Goal: Transaction & Acquisition: Purchase product/service

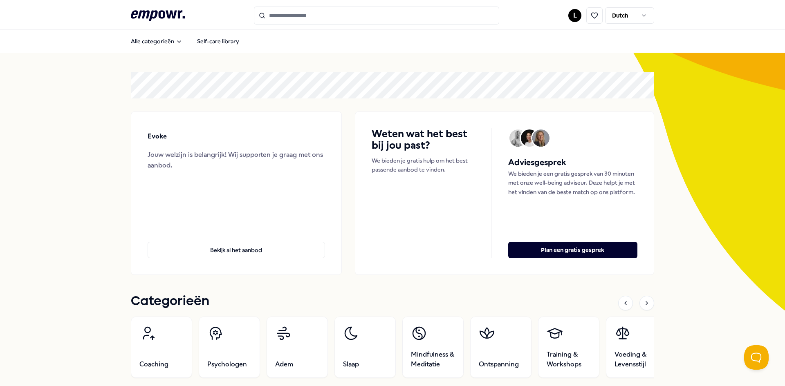
click at [575, 18] on html ".empowr-logo_svg__cls-1{fill:#03032f} L Dutch Alle categorieën Self-care librar…" at bounding box center [392, 193] width 785 height 386
click at [563, 64] on div "Boekingen" at bounding box center [575, 66] width 81 height 24
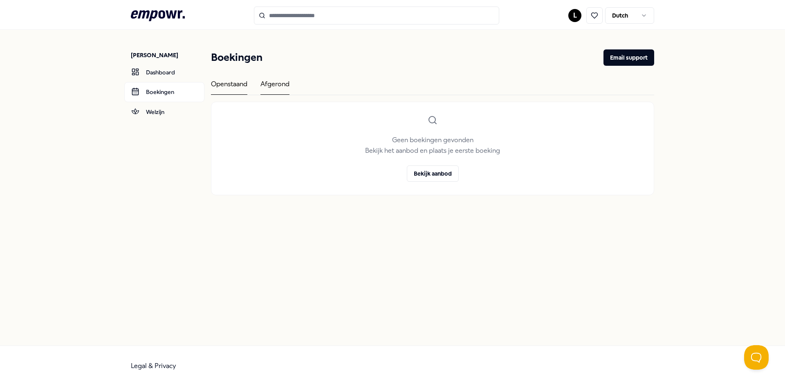
click at [272, 83] on div "Afgerond" at bounding box center [275, 87] width 29 height 16
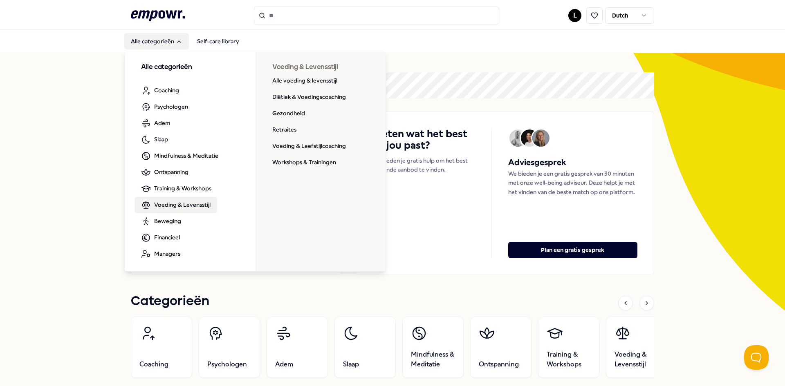
click at [184, 208] on span "Voeding & Levensstijl" at bounding box center [182, 204] width 56 height 9
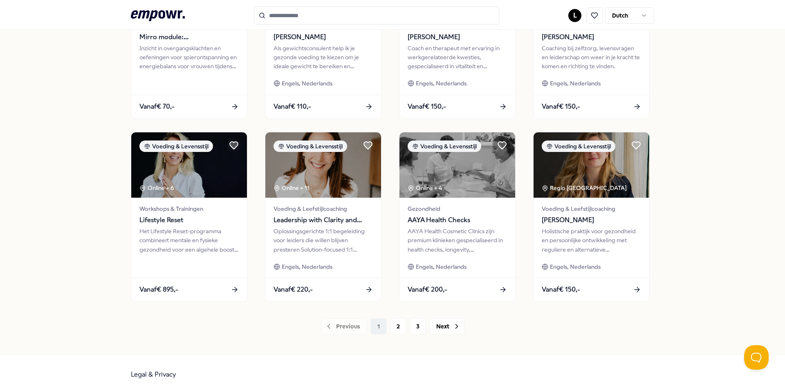
scroll to position [345, 0]
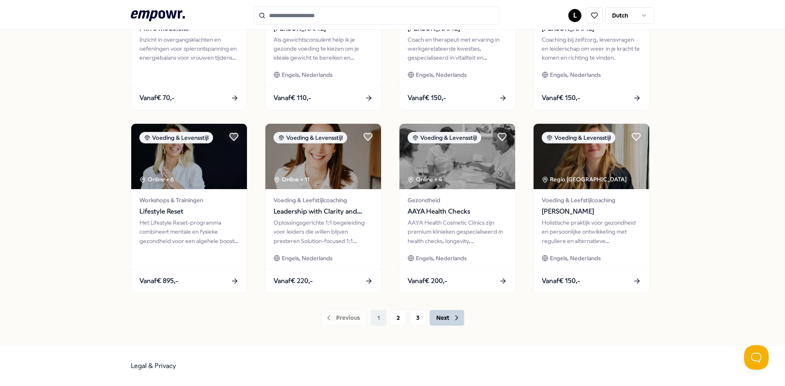
click at [449, 316] on button "Next" at bounding box center [446, 318] width 35 height 16
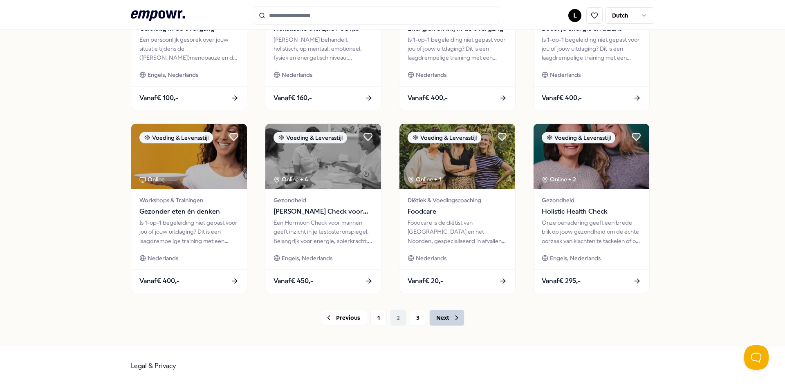
click at [449, 318] on button "Next" at bounding box center [446, 318] width 35 height 16
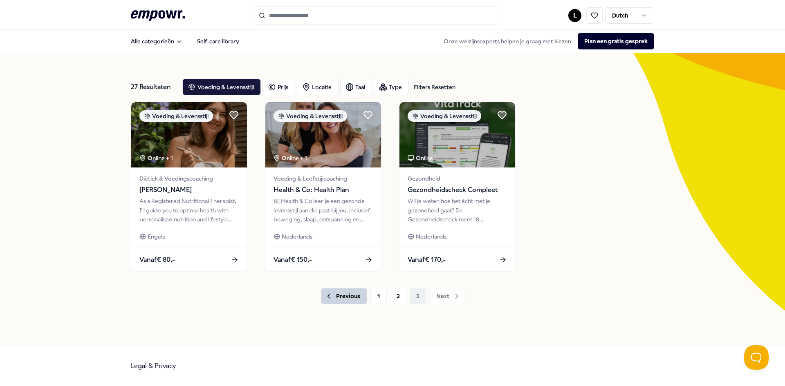
click at [353, 295] on button "Previous" at bounding box center [344, 296] width 46 height 16
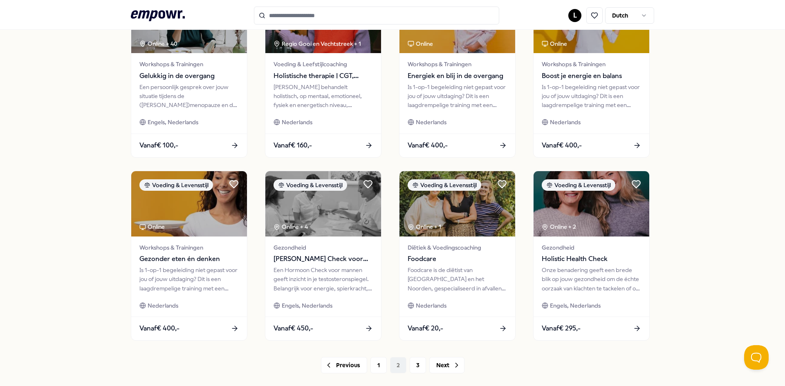
scroll to position [345, 0]
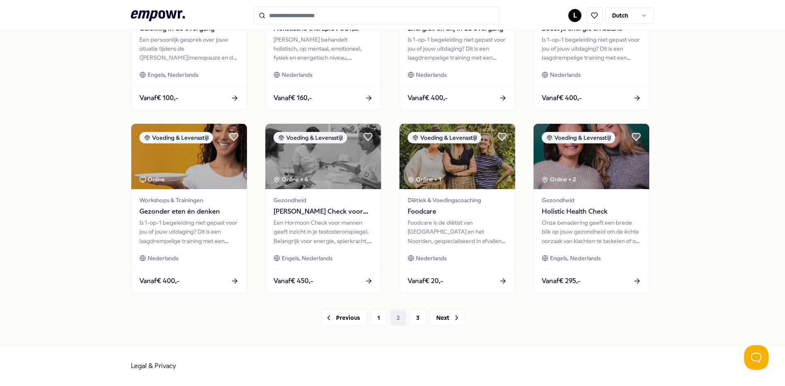
click at [288, 79] on span "Nederlands" at bounding box center [297, 74] width 31 height 9
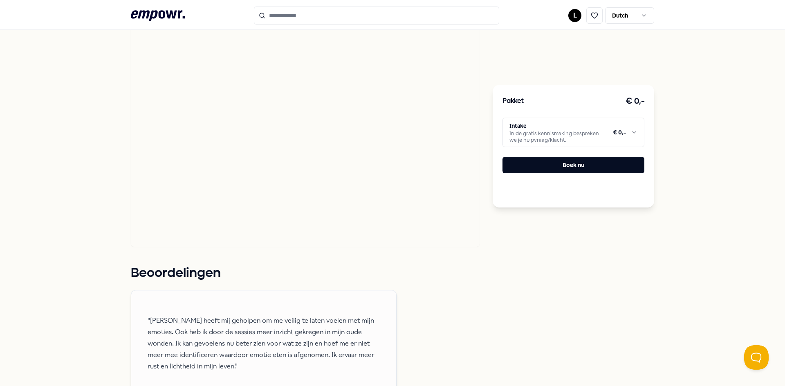
scroll to position [512, 0]
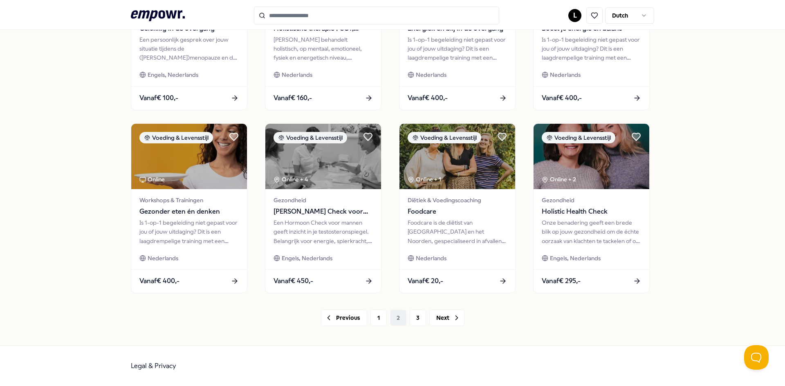
scroll to position [345, 0]
click at [440, 321] on button "Next" at bounding box center [446, 318] width 35 height 16
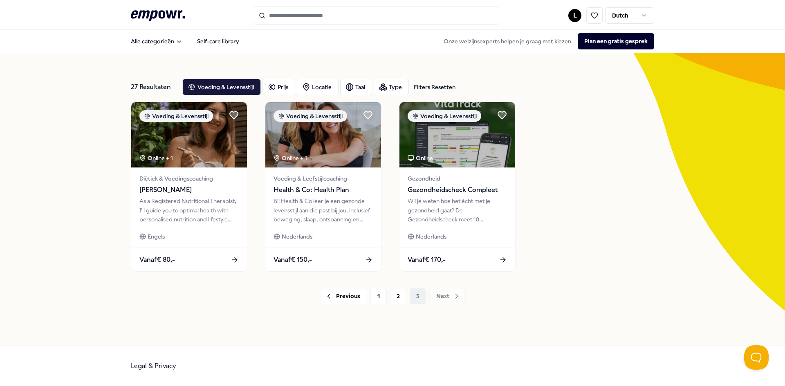
click at [573, 16] on html ".empowr-logo_svg__cls-1{fill:#03032f} L Dutch Alle categorieën Self-care librar…" at bounding box center [392, 193] width 785 height 386
click at [555, 71] on div "Boekingen" at bounding box center [575, 66] width 81 height 24
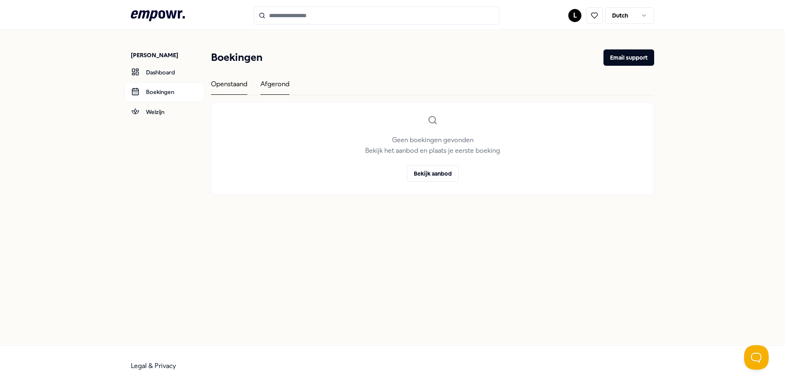
click at [276, 87] on div "Afgerond" at bounding box center [275, 87] width 29 height 16
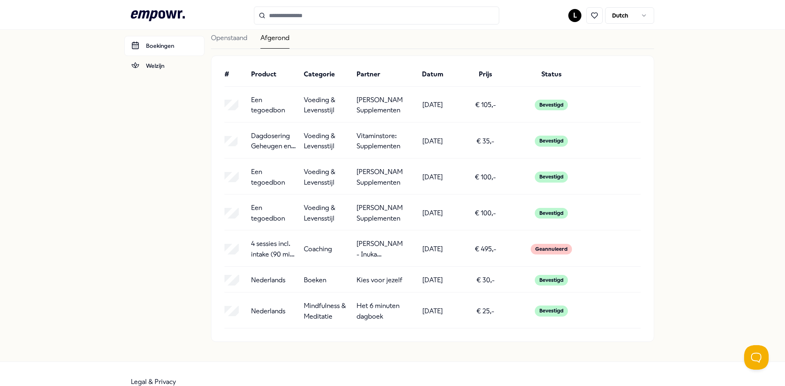
scroll to position [46, 0]
click at [301, 18] on input "Search for products, categories or subcategories" at bounding box center [376, 16] width 245 height 18
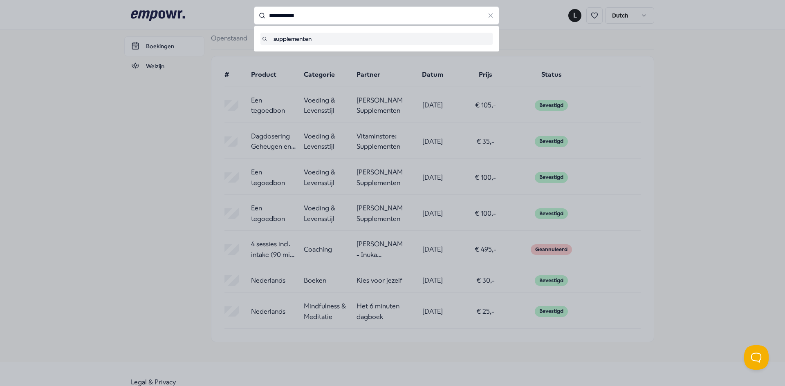
type input "**********"
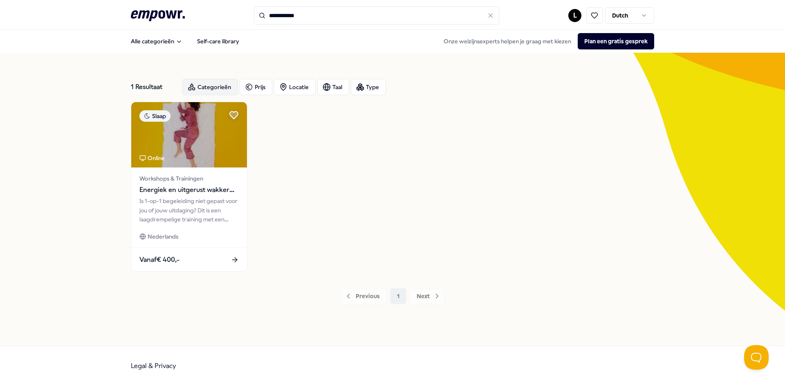
click at [222, 86] on div "Categorieën" at bounding box center [210, 87] width 56 height 16
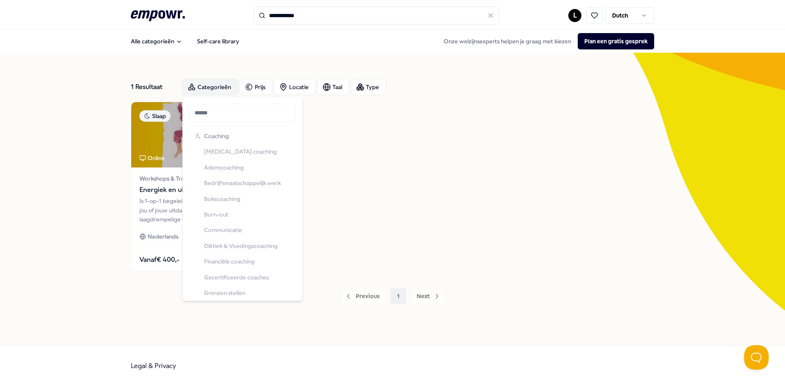
scroll to position [470, 0]
click at [511, 81] on div "Categorieën Prijs Locatie Taal Type" at bounding box center [418, 87] width 472 height 16
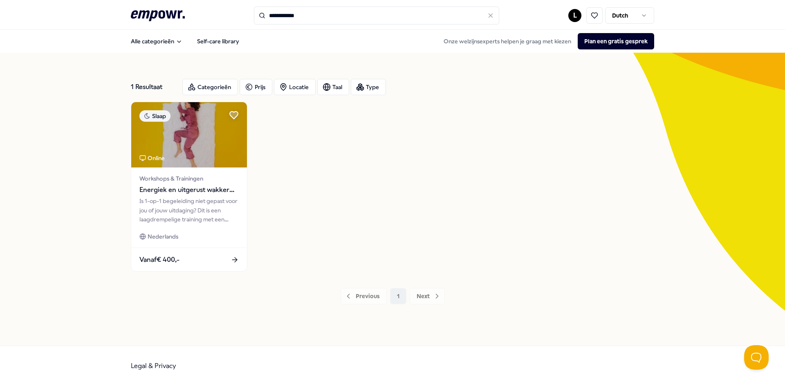
click at [493, 16] on icon at bounding box center [490, 15] width 7 height 7
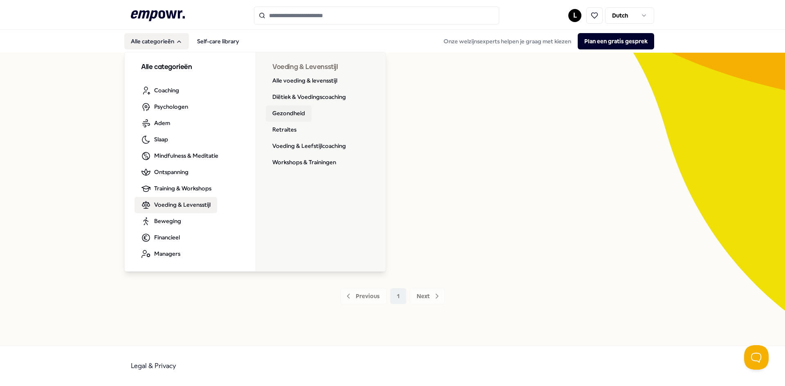
click at [294, 115] on link "Gezondheid" at bounding box center [289, 114] width 46 height 16
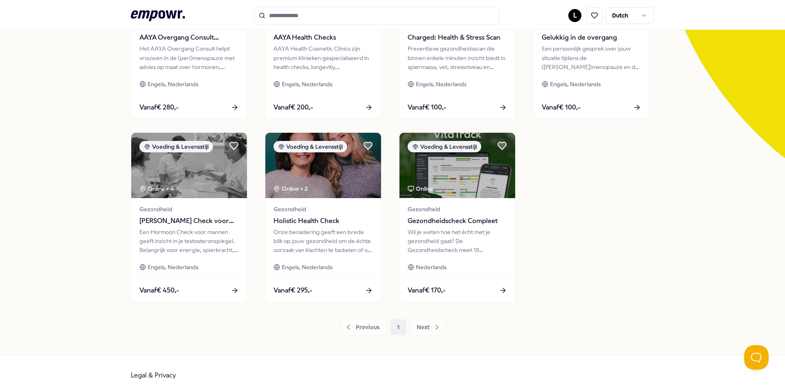
scroll to position [162, 0]
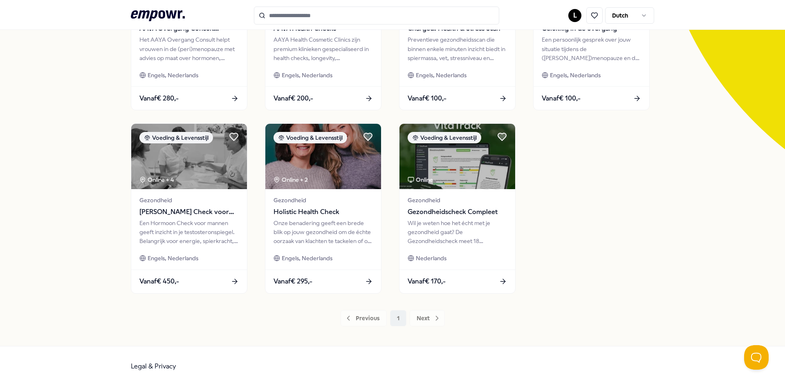
click at [294, 115] on div "Voeding & Levensstijl Online + 4 Gezondheid AAYA Overgang Consult Gynaecoloog H…" at bounding box center [392, 117] width 523 height 354
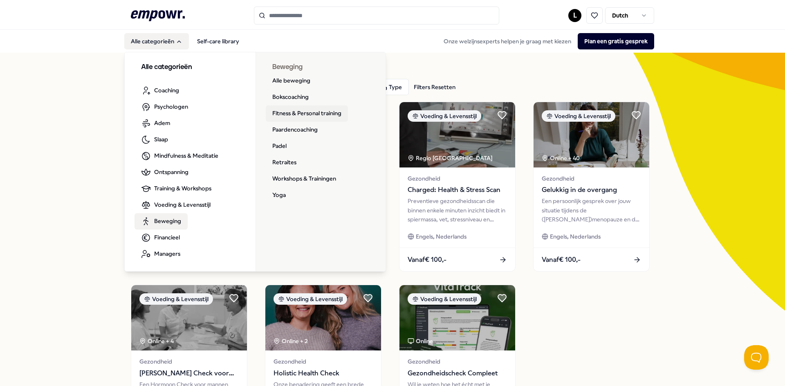
click at [328, 116] on link "Fitness & Personal training" at bounding box center [307, 114] width 82 height 16
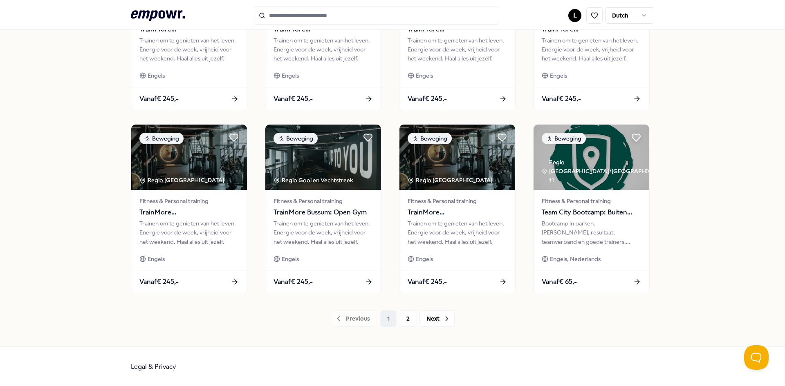
scroll to position [345, 0]
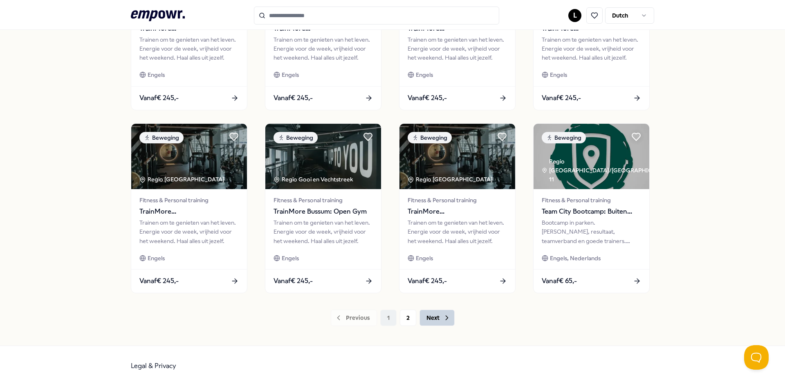
click at [439, 319] on button "Next" at bounding box center [437, 318] width 35 height 16
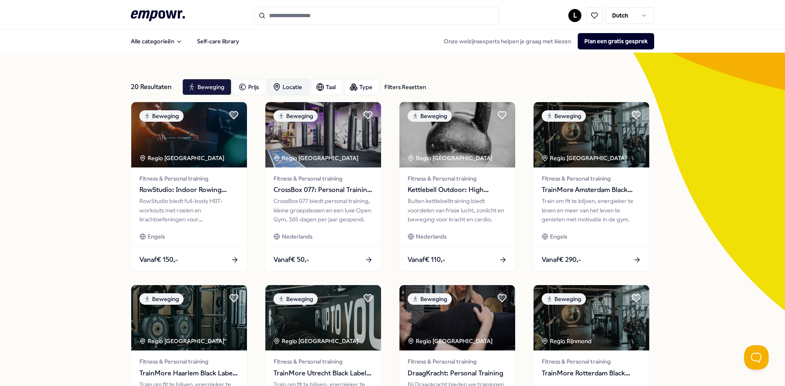
click at [292, 83] on div "Locatie" at bounding box center [288, 87] width 42 height 16
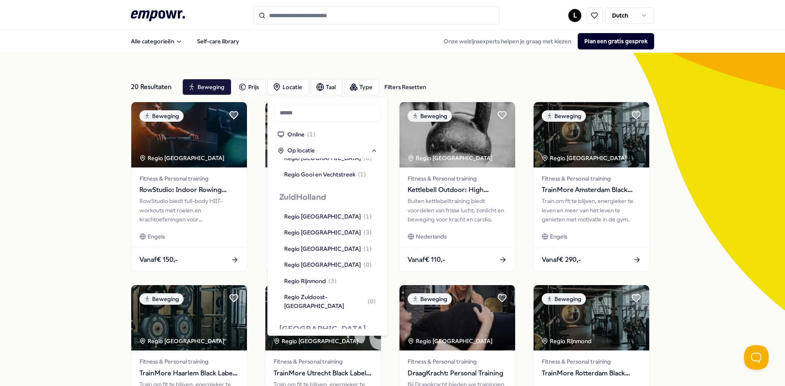
scroll to position [636, 0]
click at [308, 369] on div "Regio Overig Zeeland ( 0 )" at bounding box center [330, 378] width 92 height 18
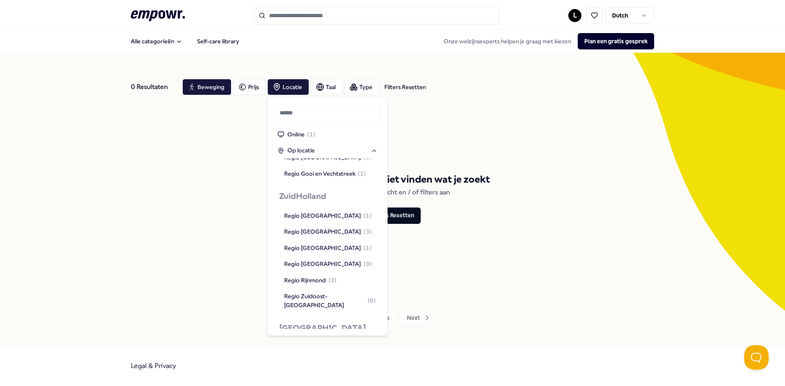
click at [308, 369] on div "Regio Overig [GEOGRAPHIC_DATA]" at bounding box center [330, 378] width 92 height 18
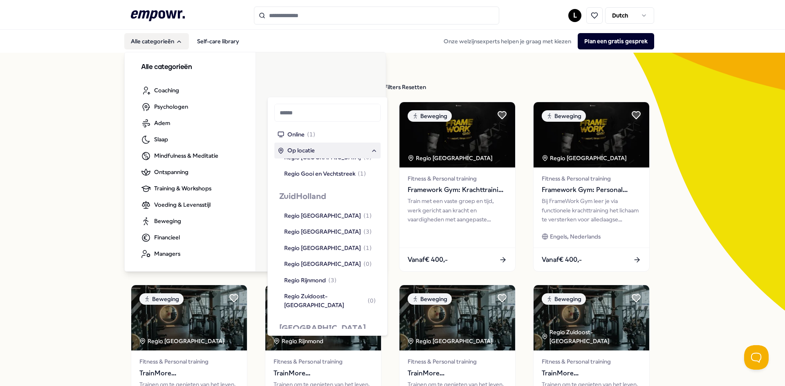
click at [160, 41] on button "Alle categorieën" at bounding box center [156, 41] width 65 height 16
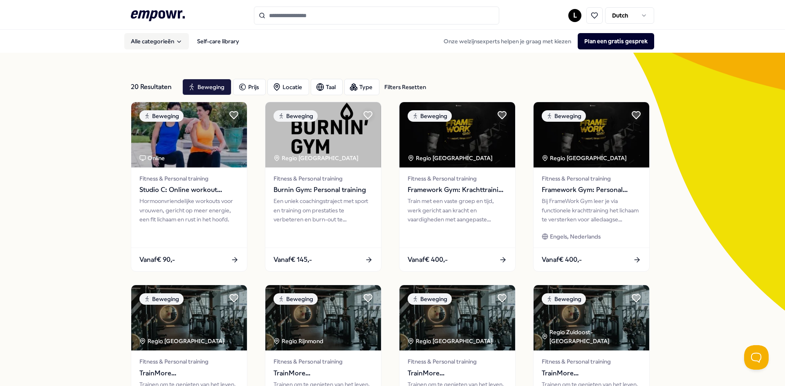
click at [160, 41] on button "Alle categorieën" at bounding box center [156, 41] width 65 height 16
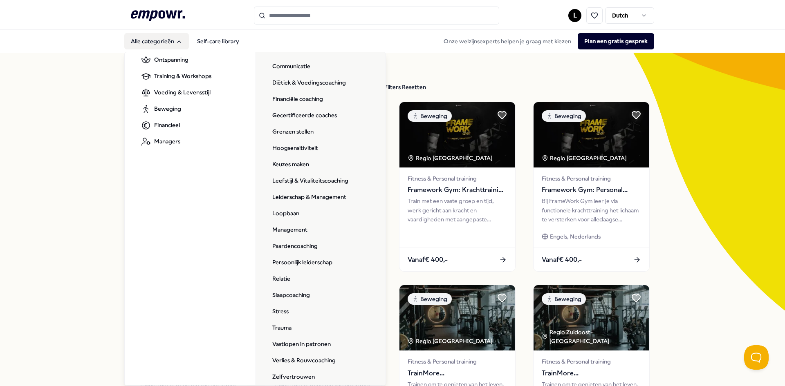
scroll to position [121, 0]
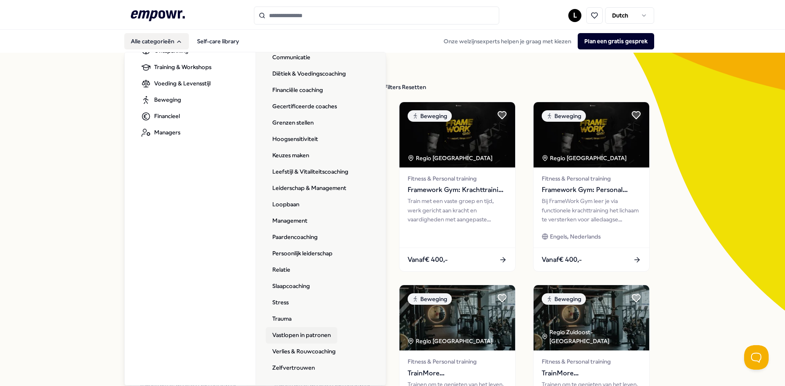
click at [307, 338] on link "Vastlopen in patronen" at bounding box center [302, 336] width 72 height 16
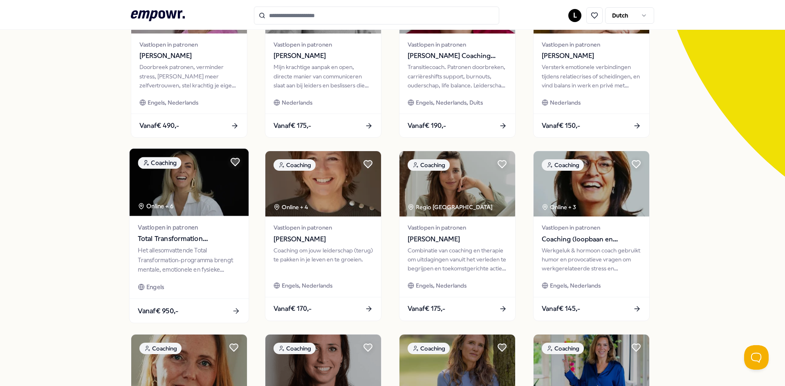
scroll to position [345, 0]
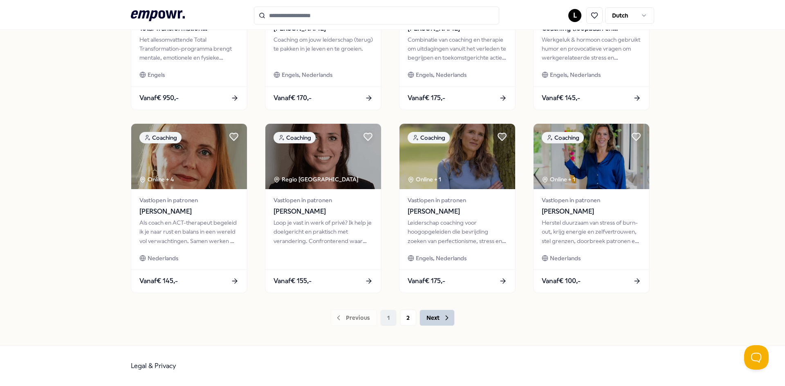
click at [431, 318] on button "Next" at bounding box center [437, 318] width 35 height 16
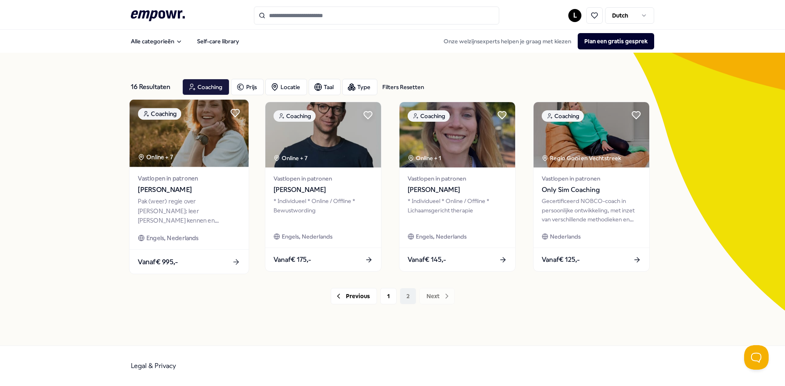
click at [173, 190] on span "[PERSON_NAME]" at bounding box center [189, 190] width 102 height 11
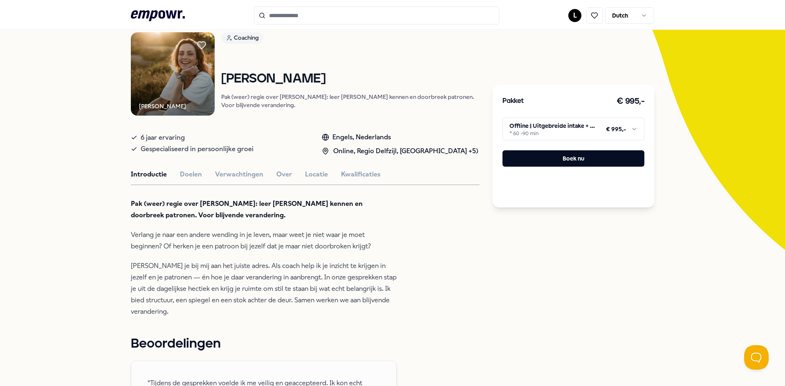
scroll to position [63, 0]
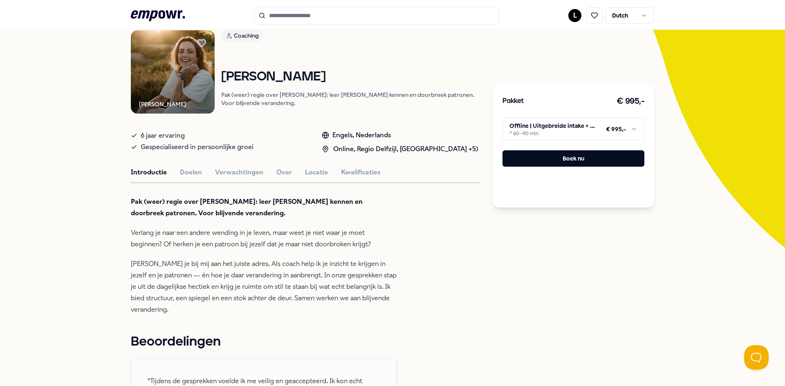
click at [635, 130] on html ".empowr-logo_svg__cls-1{fill:#03032f} L Dutch Alle categorieën Self-care librar…" at bounding box center [392, 193] width 785 height 386
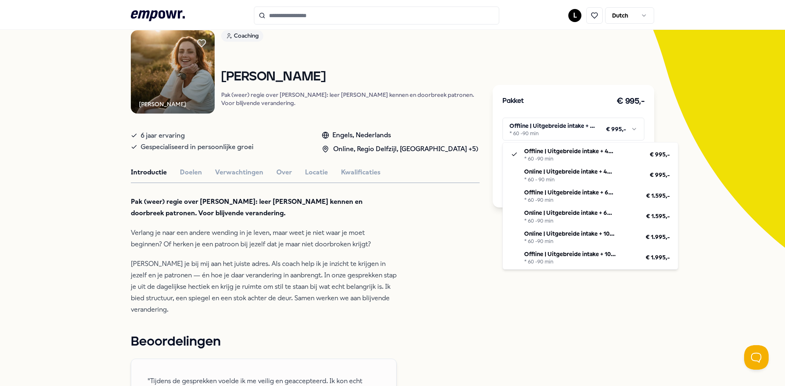
click at [429, 291] on html ".empowr-logo_svg__cls-1{fill:#03032f} L Dutch Alle categorieën Self-care librar…" at bounding box center [392, 193] width 785 height 386
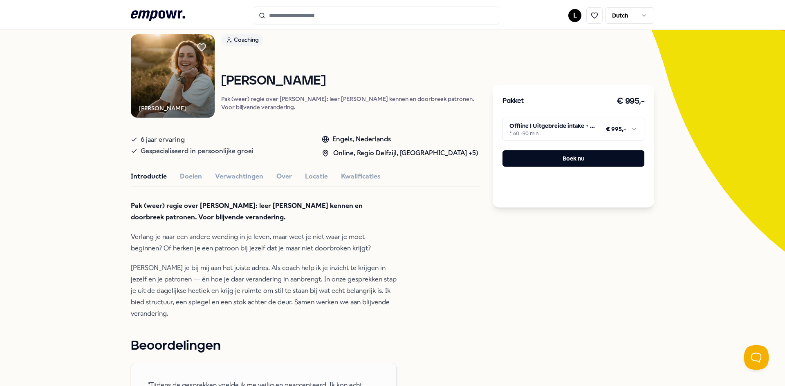
scroll to position [0, 0]
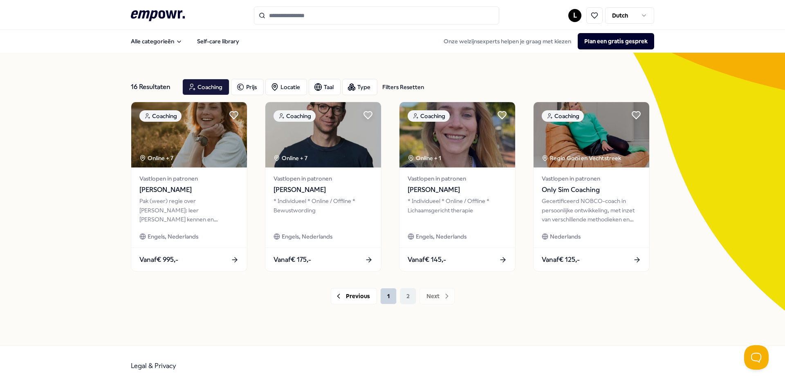
click at [391, 295] on button "1" at bounding box center [388, 296] width 16 height 16
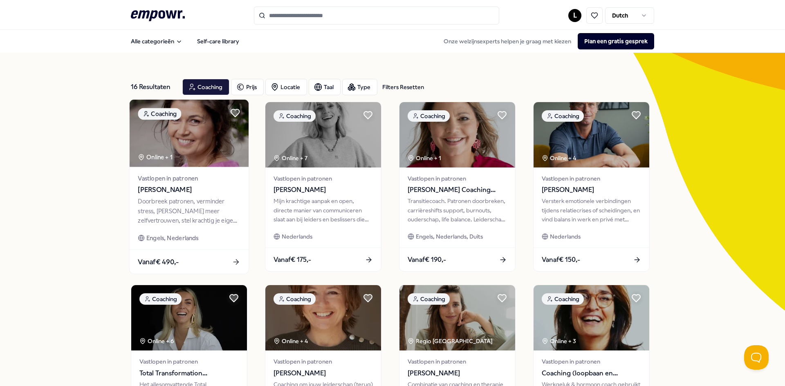
click at [178, 194] on span "[PERSON_NAME]" at bounding box center [189, 190] width 102 height 11
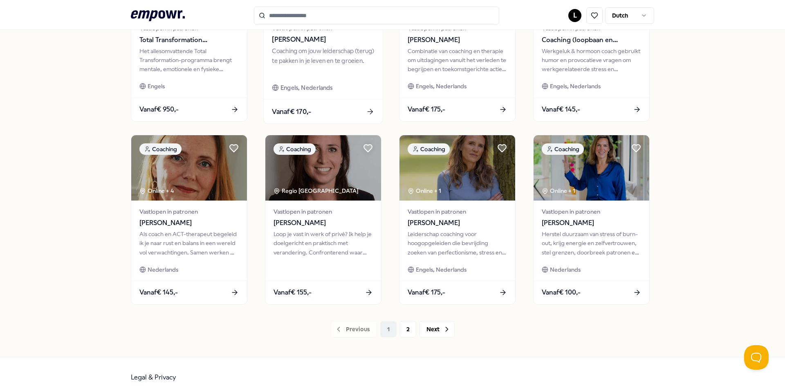
scroll to position [345, 0]
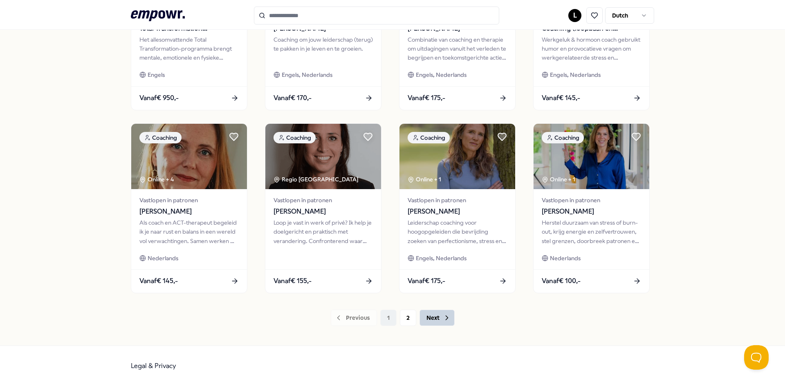
click at [432, 319] on button "Next" at bounding box center [437, 318] width 35 height 16
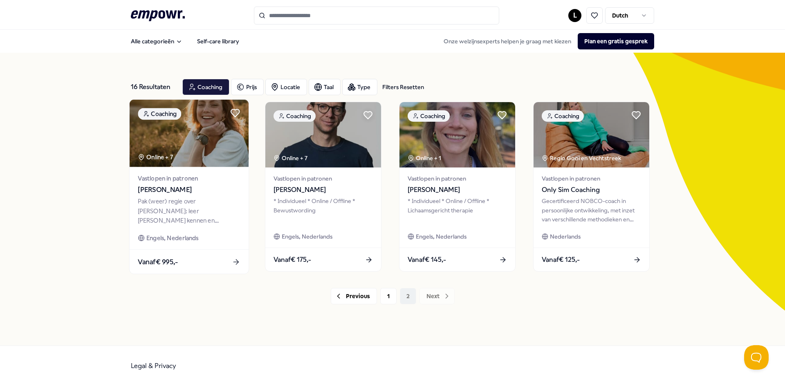
click at [171, 214] on div "Pak (weer) regie over [PERSON_NAME]: leer [PERSON_NAME] kennen en doorbreek pat…" at bounding box center [189, 211] width 102 height 28
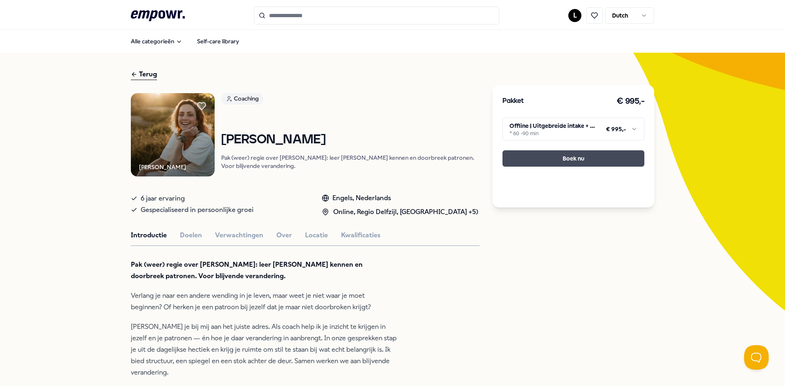
click at [591, 162] on button "Boek nu" at bounding box center [574, 158] width 142 height 16
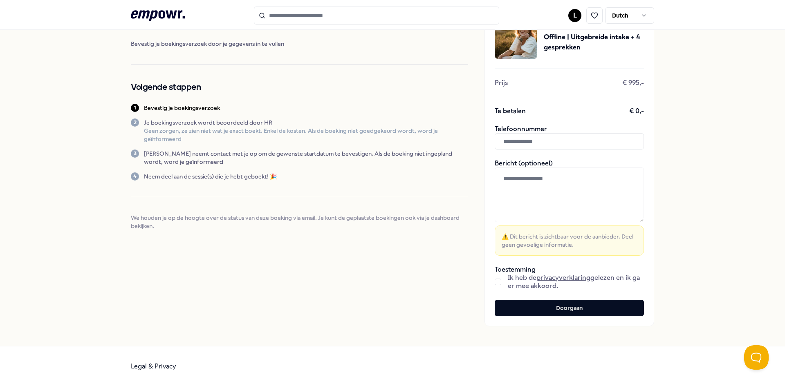
scroll to position [44, 0]
click at [565, 141] on input "text" at bounding box center [569, 141] width 149 height 16
click at [554, 311] on button "Doorgaan" at bounding box center [569, 308] width 149 height 16
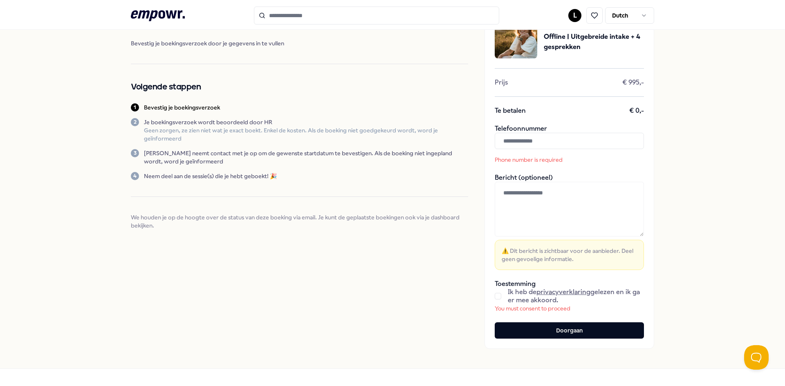
click at [559, 135] on input "text" at bounding box center [569, 141] width 149 height 16
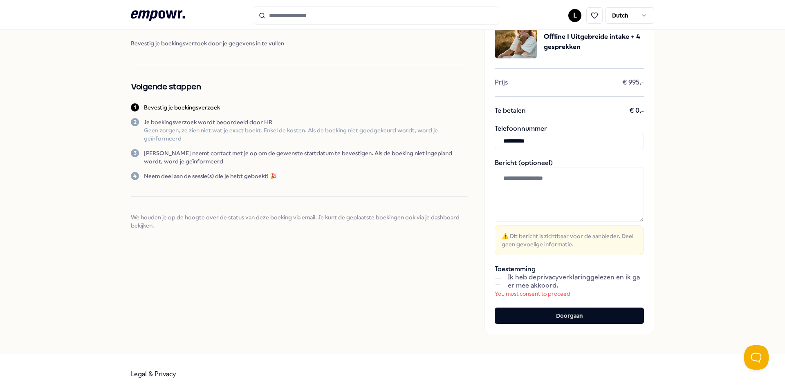
type input "**********"
click at [566, 195] on textarea at bounding box center [569, 194] width 149 height 55
click at [498, 283] on button "button" at bounding box center [498, 281] width 7 height 7
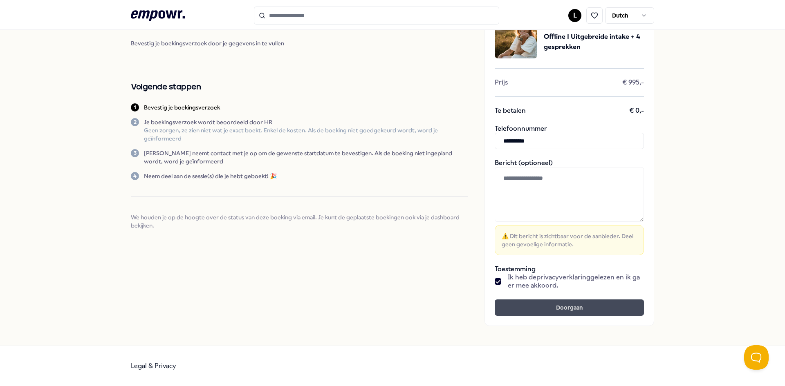
click at [546, 307] on button "Doorgaan" at bounding box center [569, 308] width 149 height 16
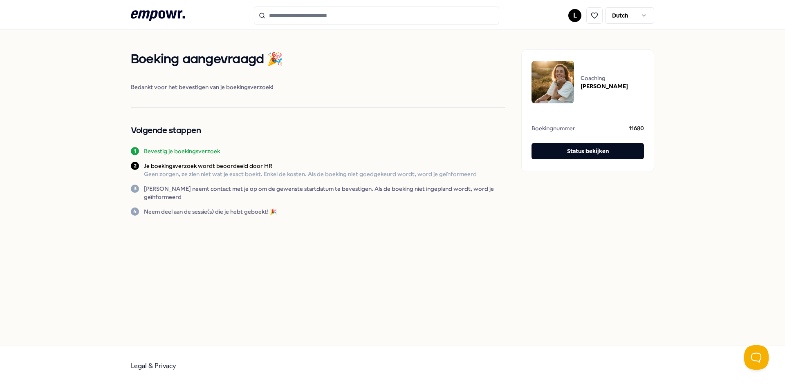
click at [151, 16] on icon at bounding box center [158, 15] width 54 height 11
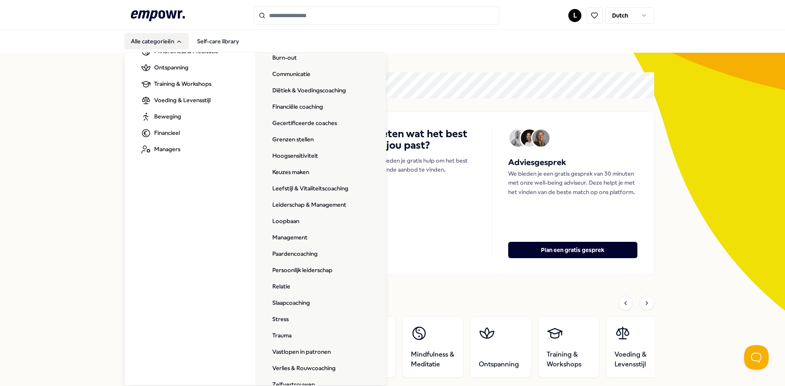
scroll to position [121, 0]
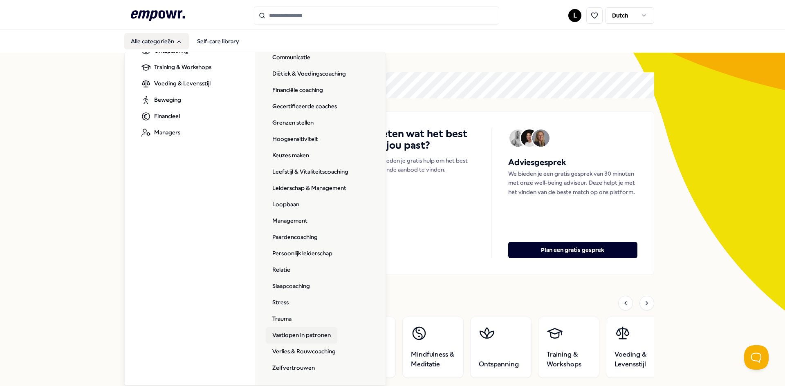
click at [315, 334] on link "Vastlopen in patronen" at bounding box center [302, 336] width 72 height 16
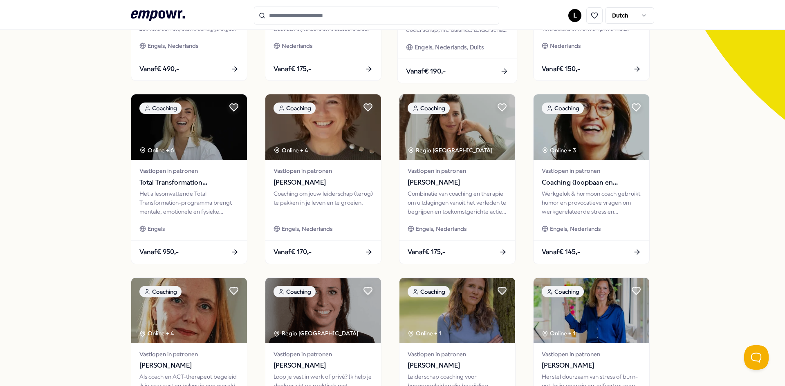
scroll to position [345, 0]
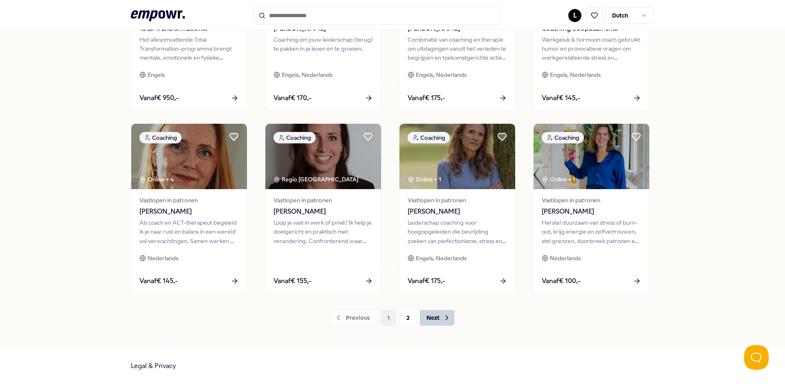
click at [435, 321] on button "Next" at bounding box center [437, 318] width 35 height 16
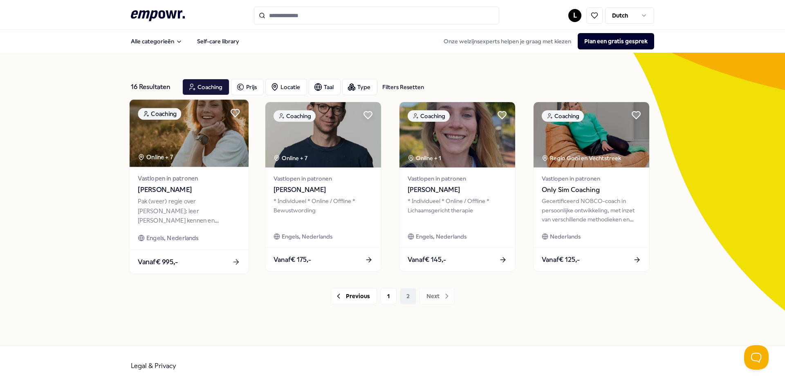
click at [168, 195] on div "Vastlopen in patronen [PERSON_NAME] (weer) regie over [PERSON_NAME]: leer [PERS…" at bounding box center [189, 208] width 119 height 83
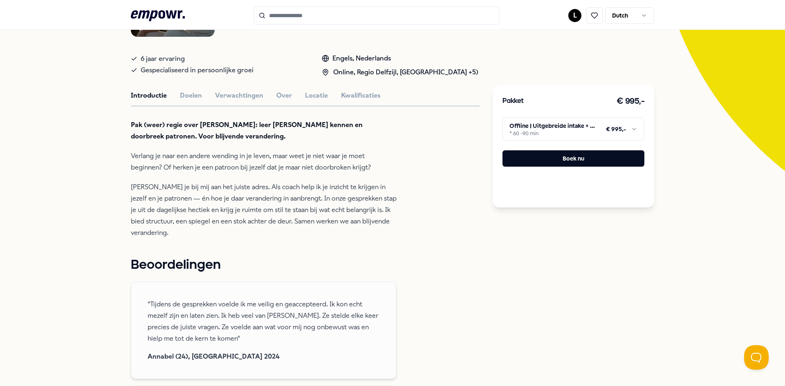
scroll to position [139, 0]
click at [193, 101] on button "Doelen" at bounding box center [191, 96] width 22 height 11
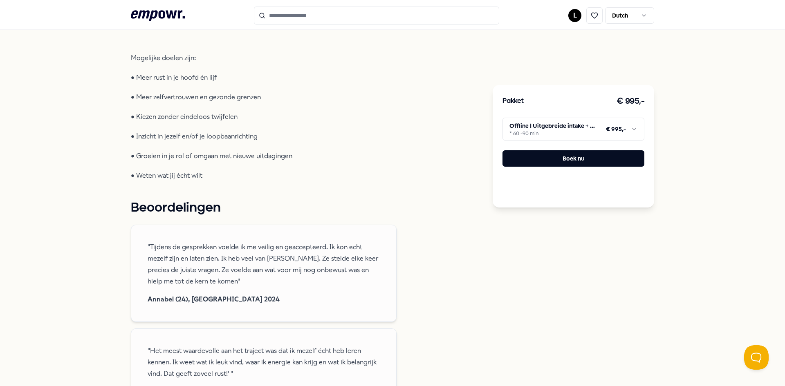
scroll to position [0, 0]
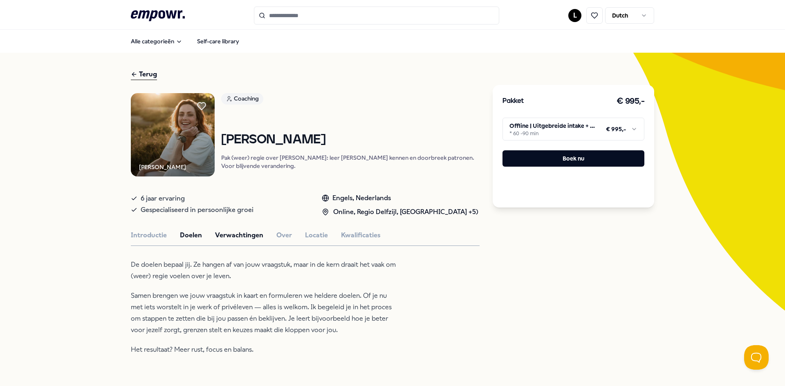
click at [244, 241] on button "Verwachtingen" at bounding box center [239, 235] width 48 height 11
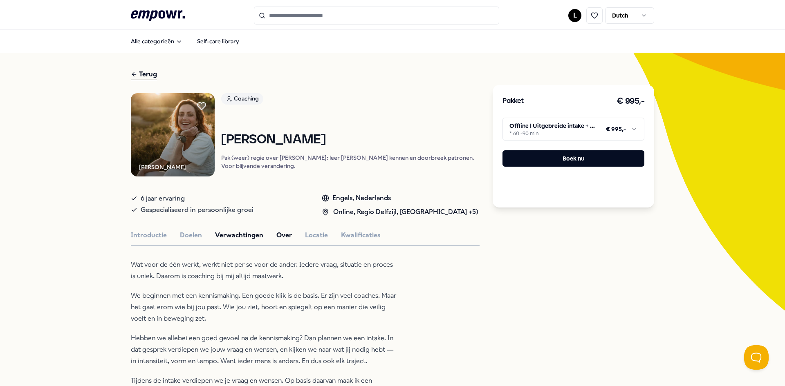
click at [283, 241] on button "Over" at bounding box center [284, 235] width 16 height 11
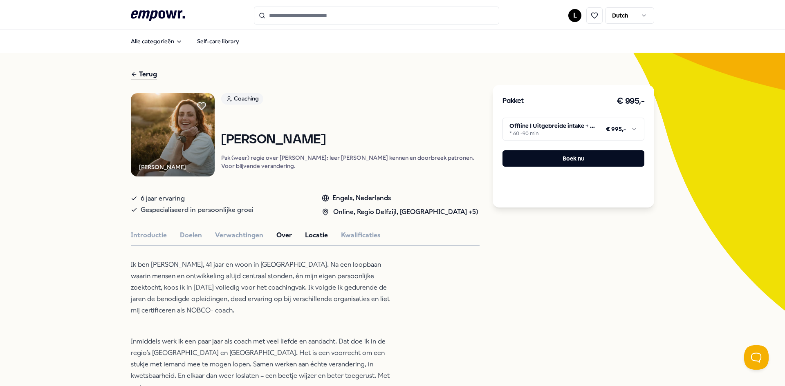
click at [308, 241] on button "Locatie" at bounding box center [316, 235] width 23 height 11
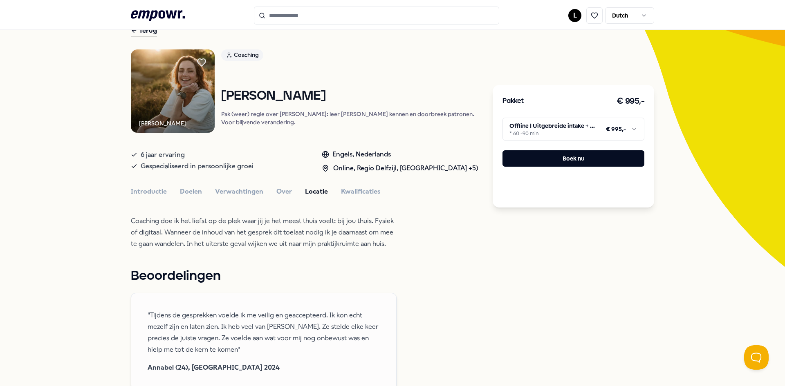
scroll to position [46, 0]
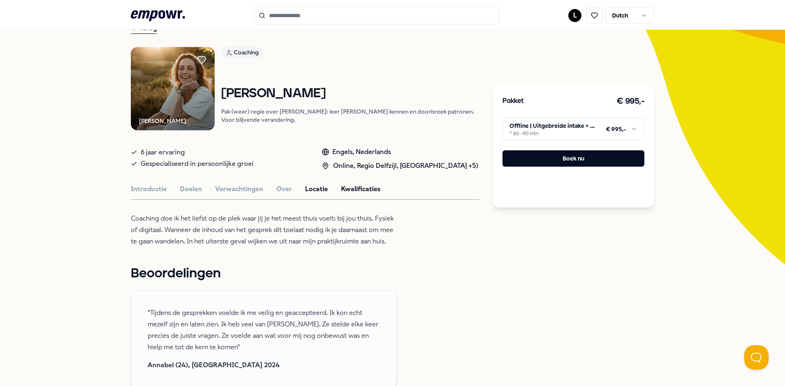
click at [365, 195] on button "Kwalificaties" at bounding box center [361, 189] width 40 height 11
